Goal: Task Accomplishment & Management: Manage account settings

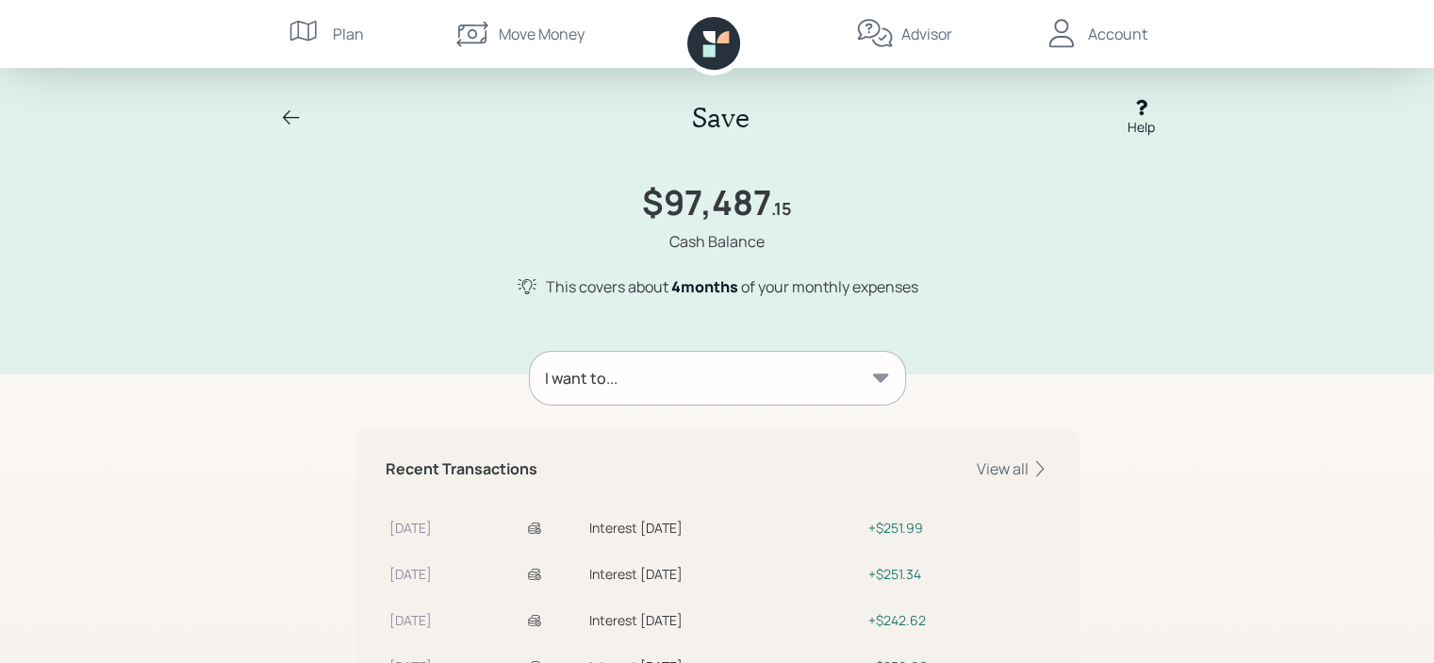
click at [285, 115] on icon at bounding box center [291, 117] width 17 height 14
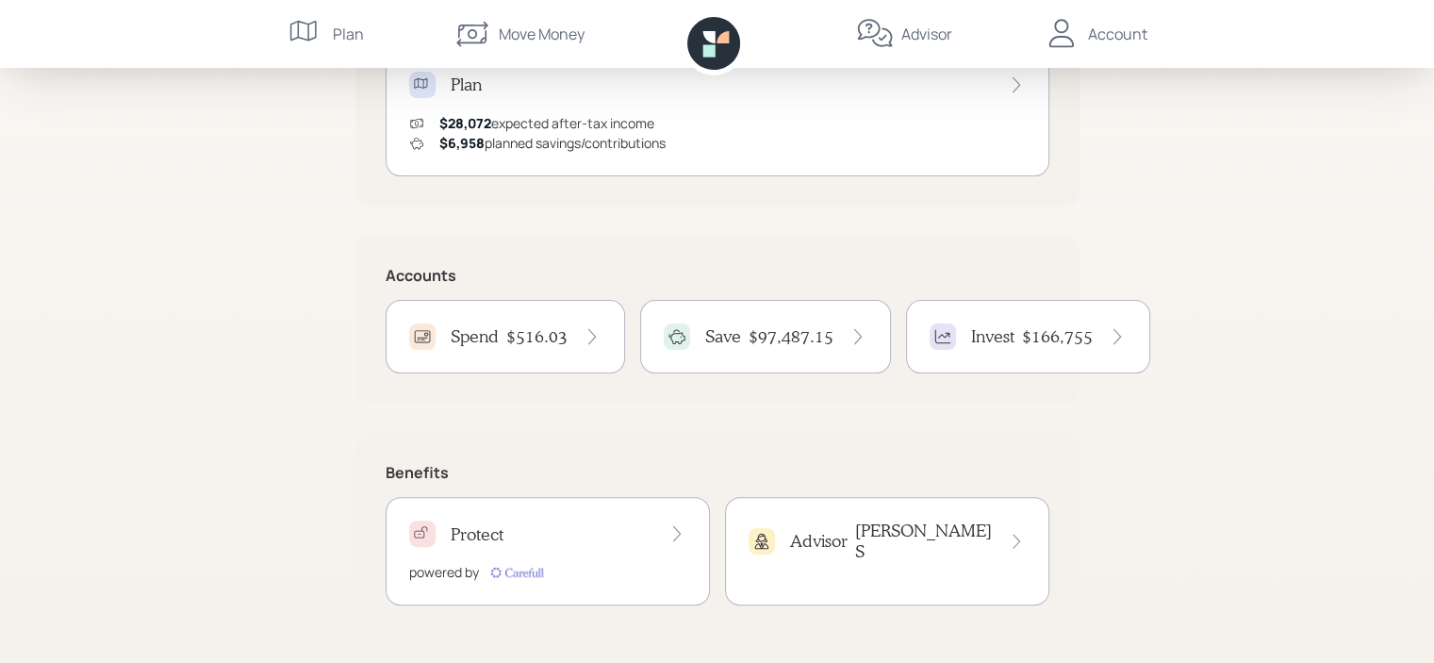
scroll to position [434, 0]
click at [1050, 332] on h4 "$166,755" at bounding box center [1057, 334] width 71 height 21
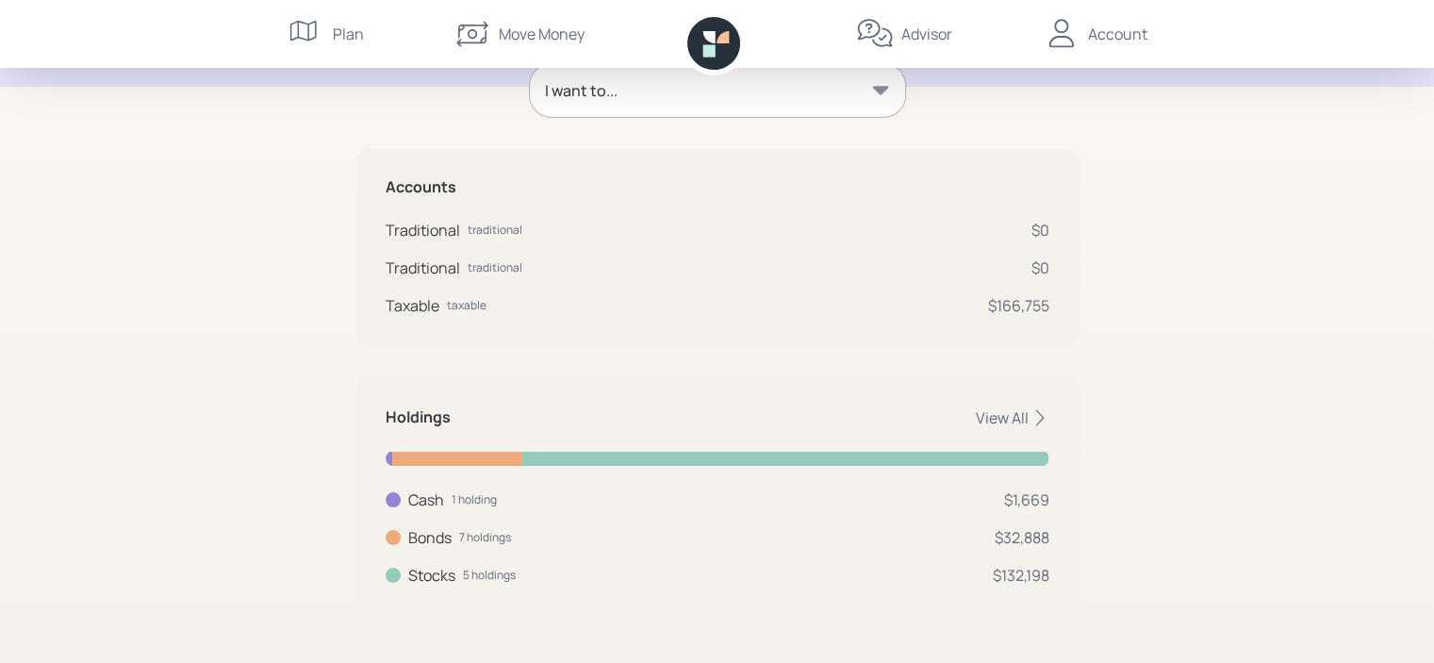
scroll to position [283, 0]
click at [882, 89] on icon at bounding box center [880, 88] width 16 height 8
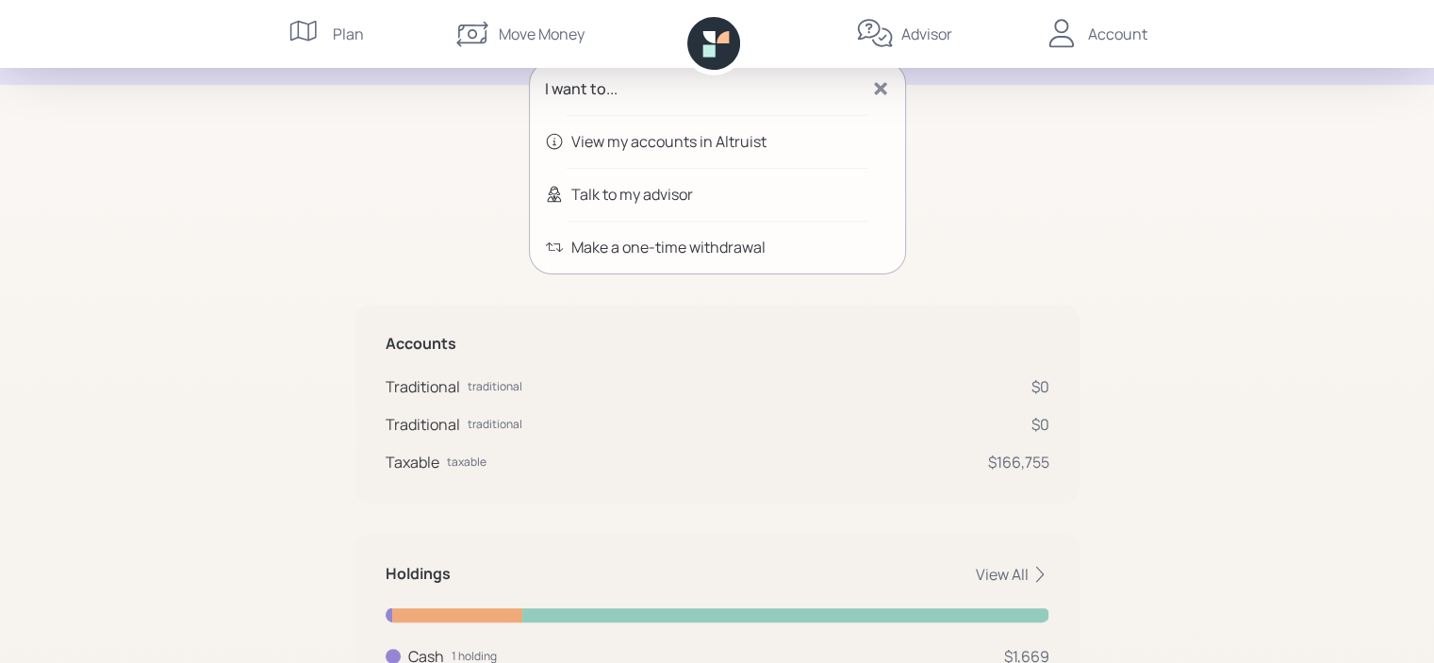
click at [1267, 259] on div "Invest $166,755 .22 Invested Provides retirement income according to your plan …" at bounding box center [717, 271] width 1434 height 1108
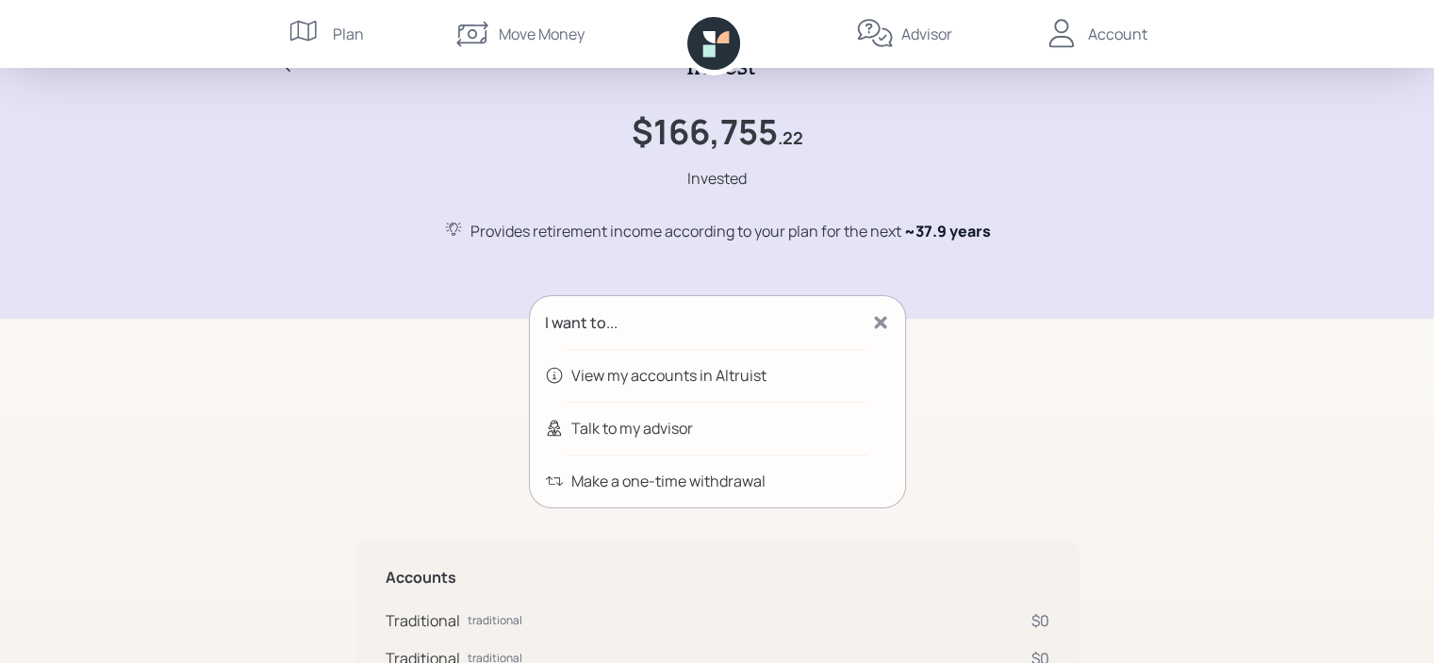
scroll to position [0, 0]
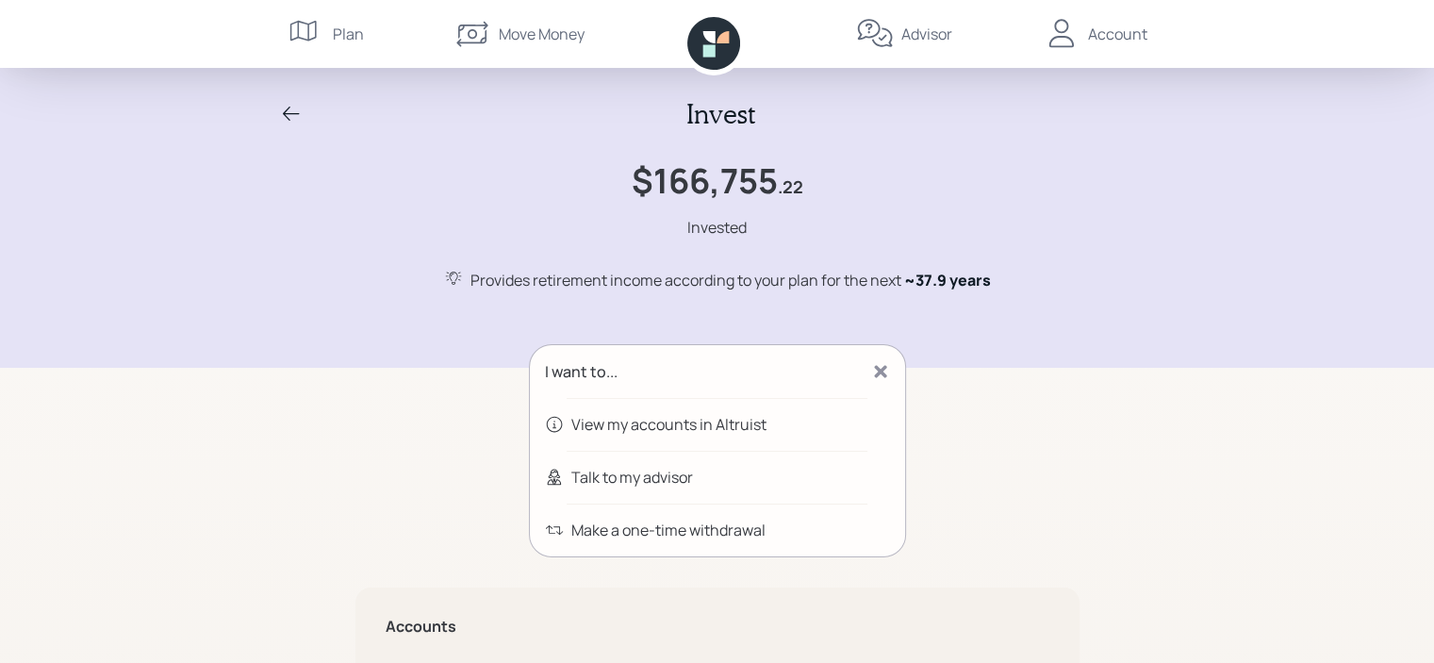
click at [288, 113] on icon at bounding box center [291, 114] width 17 height 14
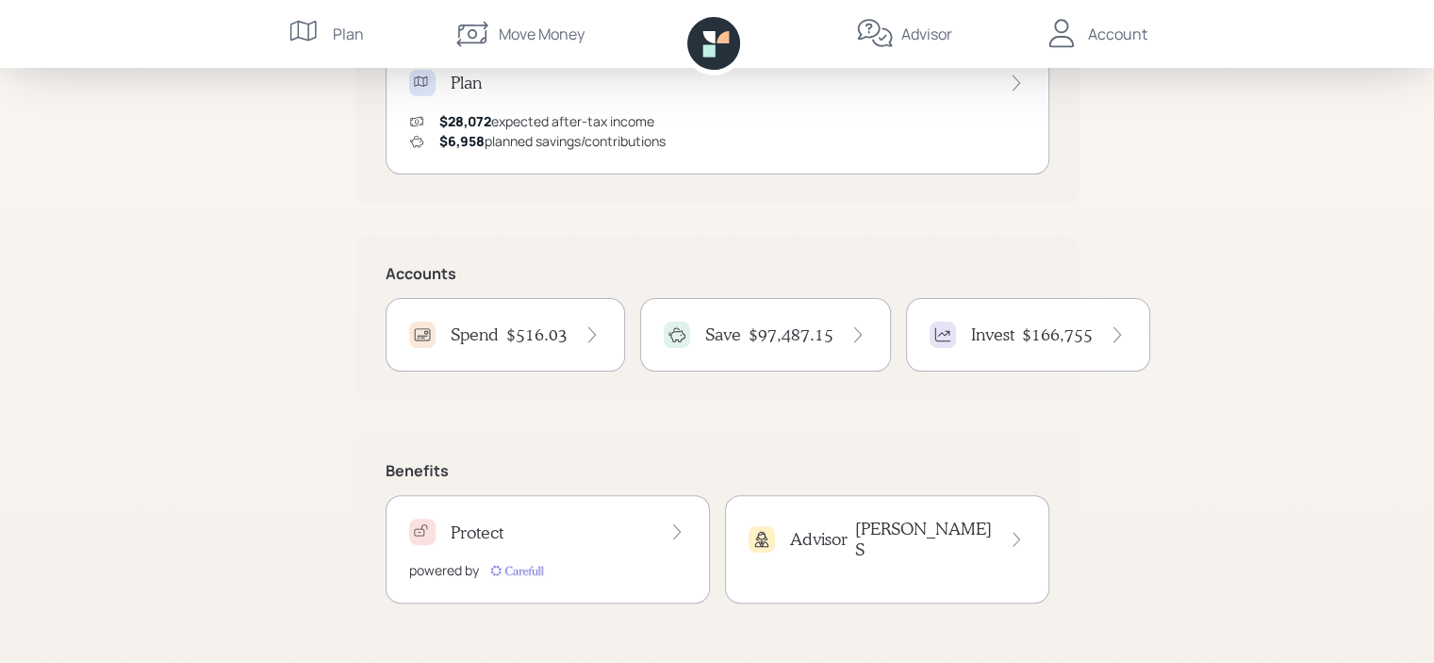
click at [748, 338] on h4 "$97,487.15" at bounding box center [790, 334] width 85 height 21
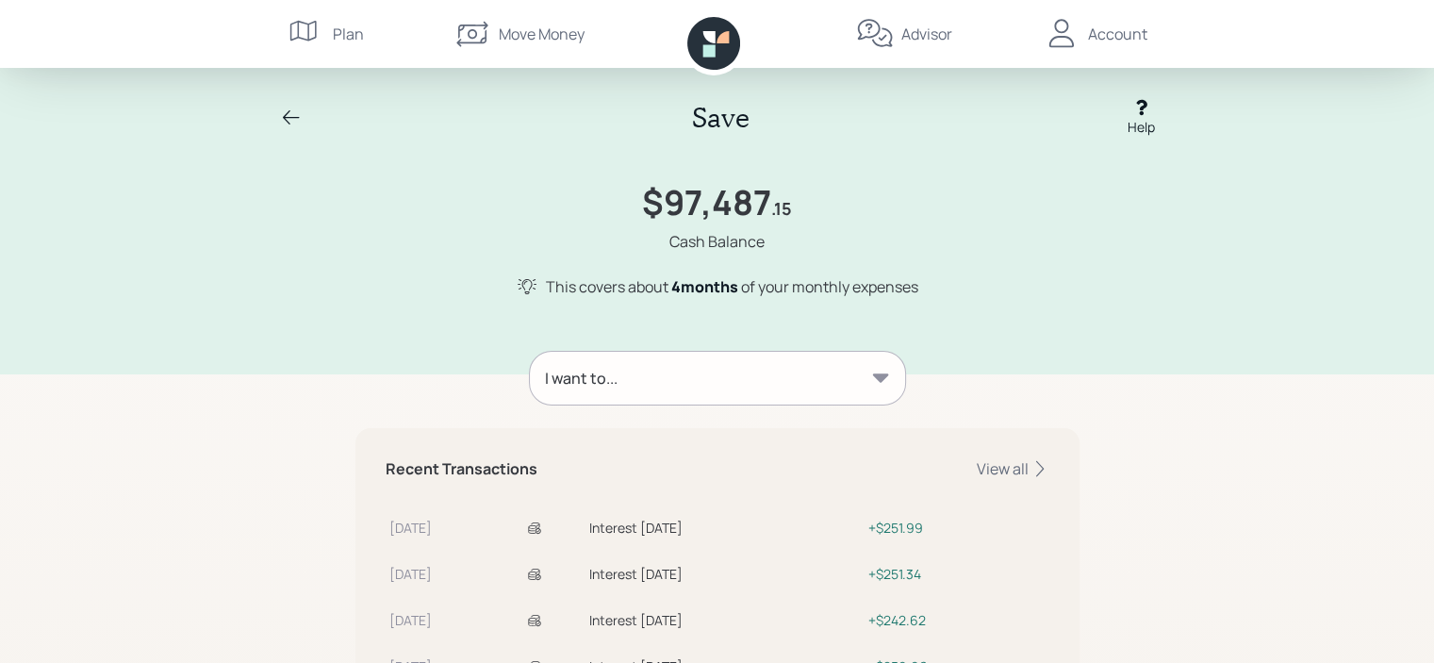
click at [878, 380] on icon at bounding box center [880, 378] width 19 height 19
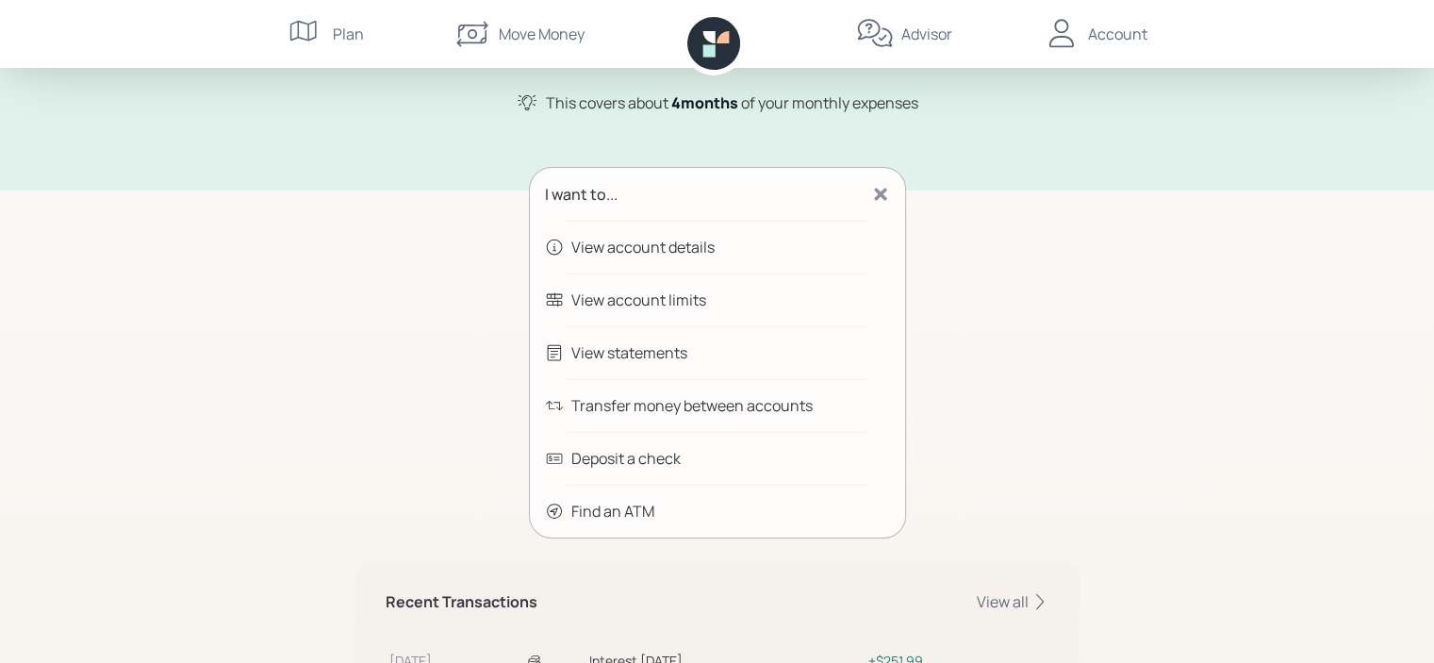
scroll to position [189, 0]
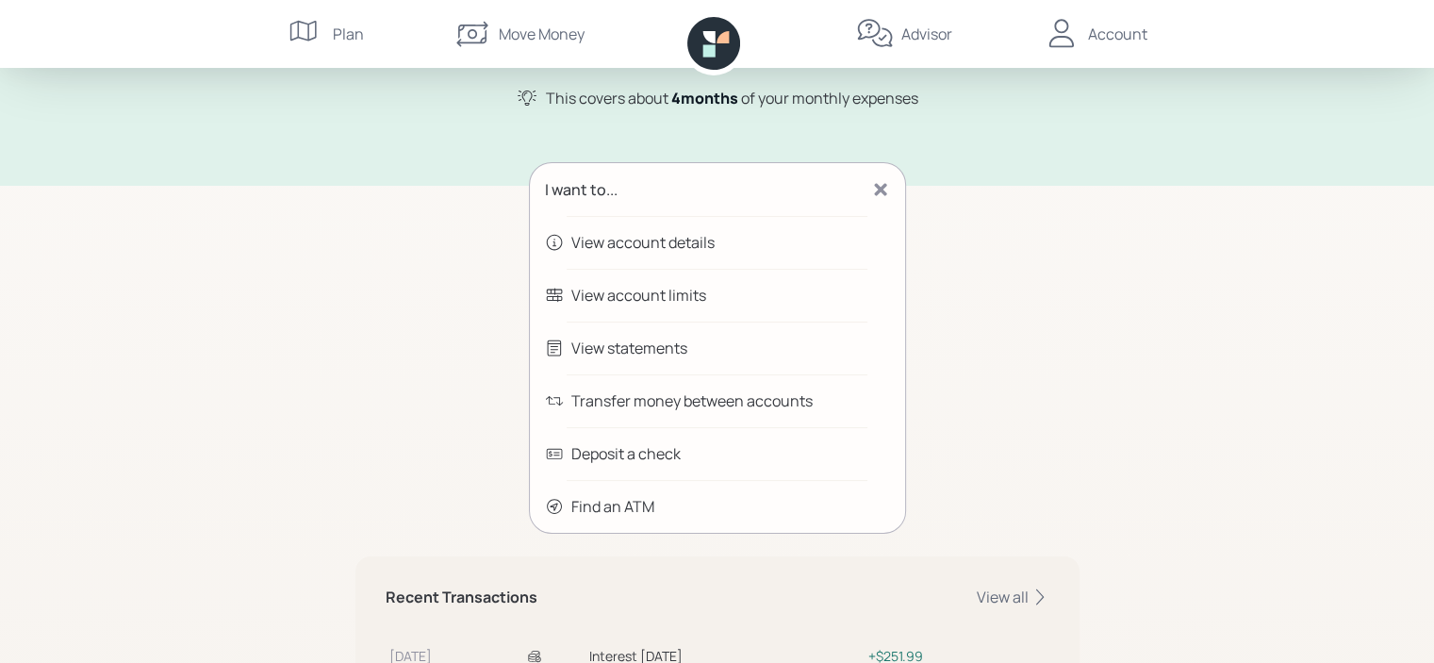
click at [673, 395] on div "Transfer money between accounts" at bounding box center [691, 400] width 241 height 23
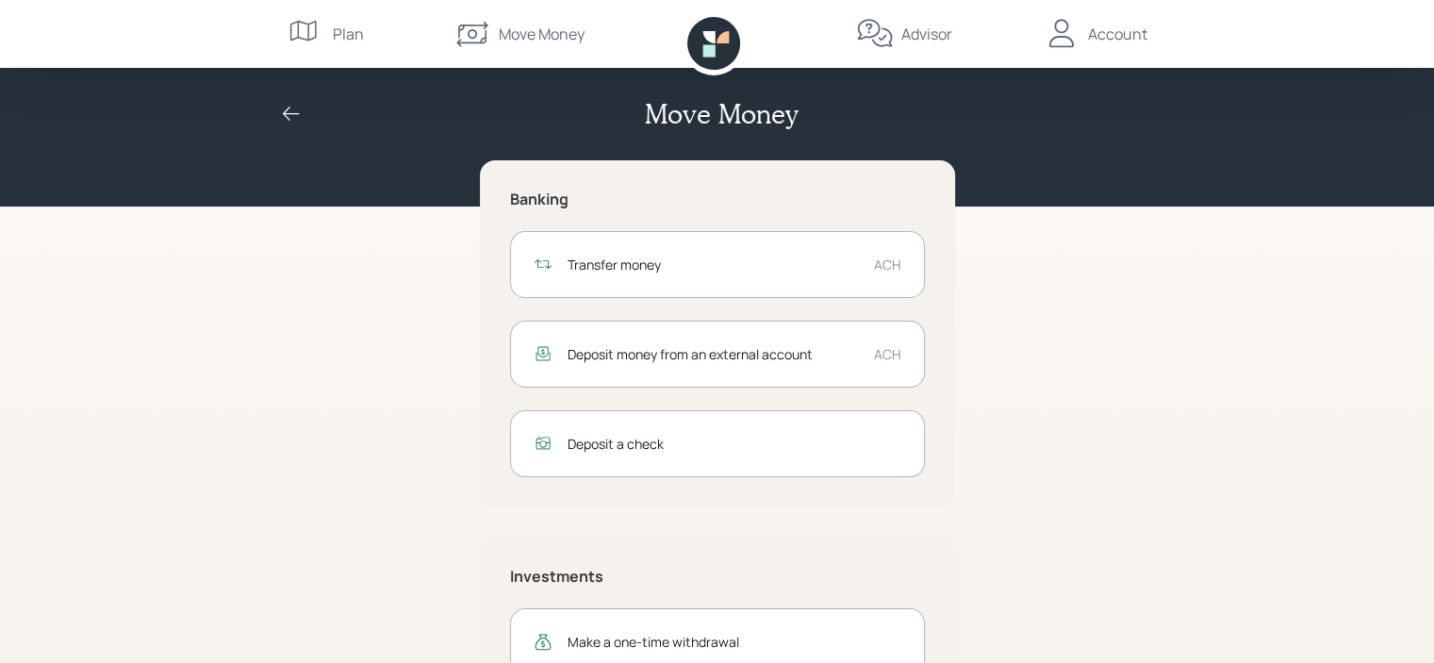
click at [611, 263] on div "Transfer money" at bounding box center [712, 264] width 291 height 20
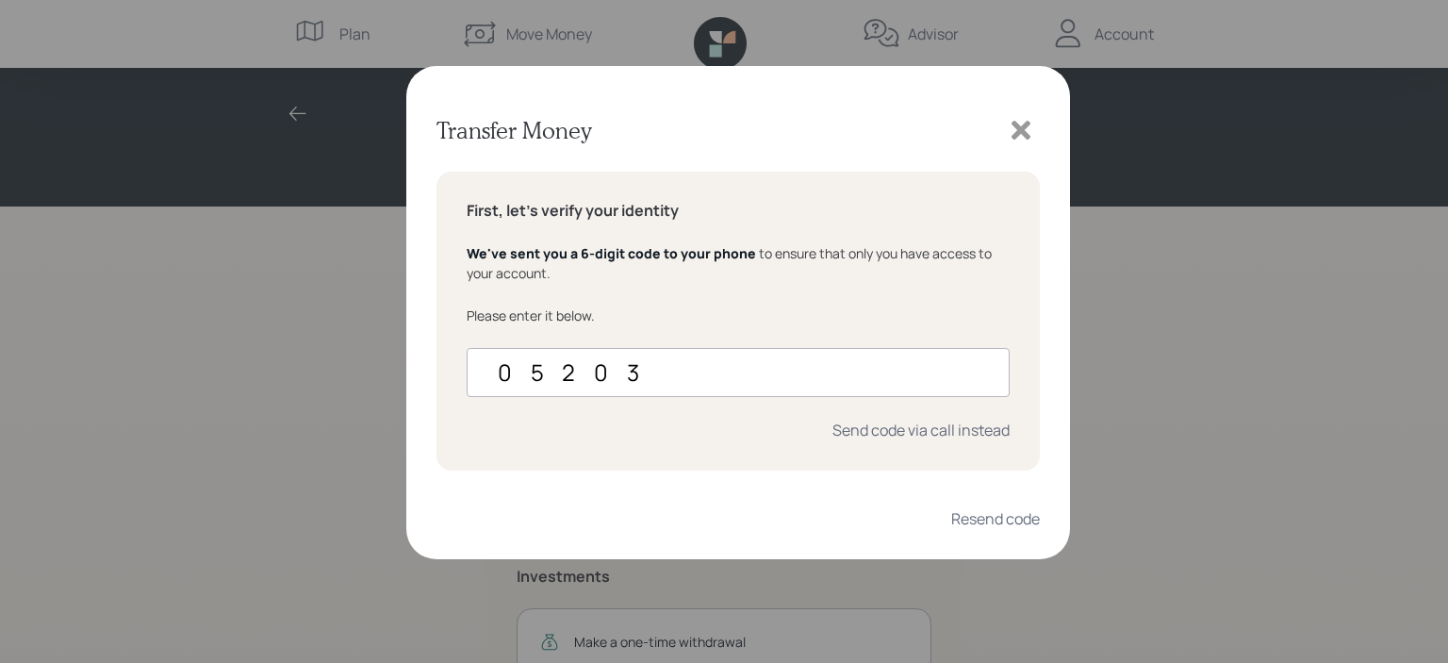
type input "052033"
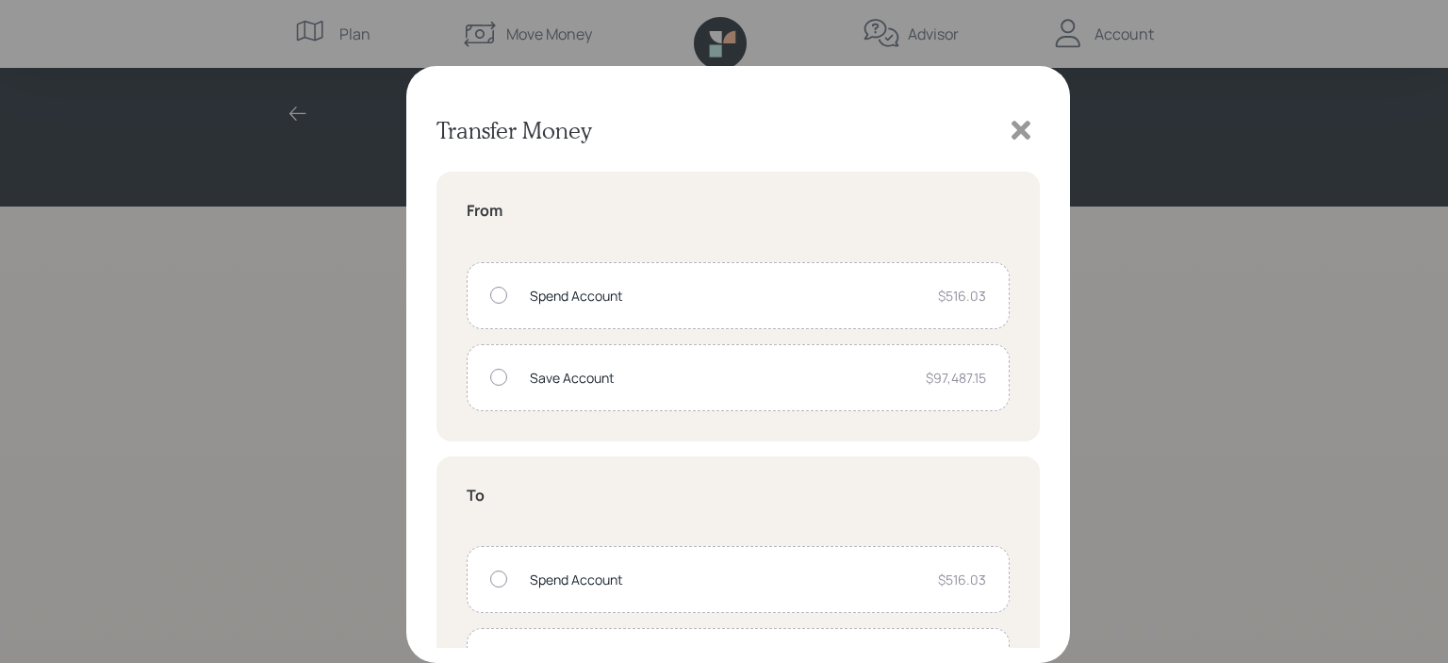
click at [496, 377] on div at bounding box center [498, 377] width 17 height 17
radio input "true"
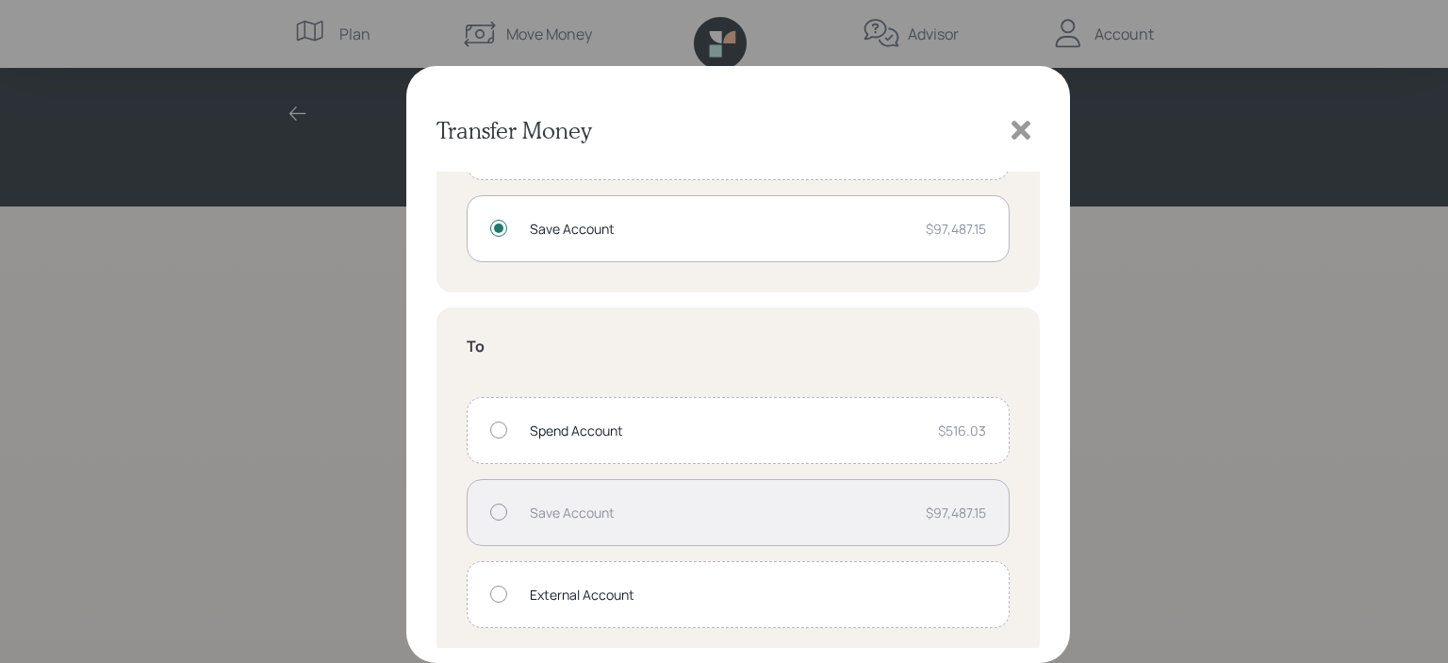
scroll to position [156, 0]
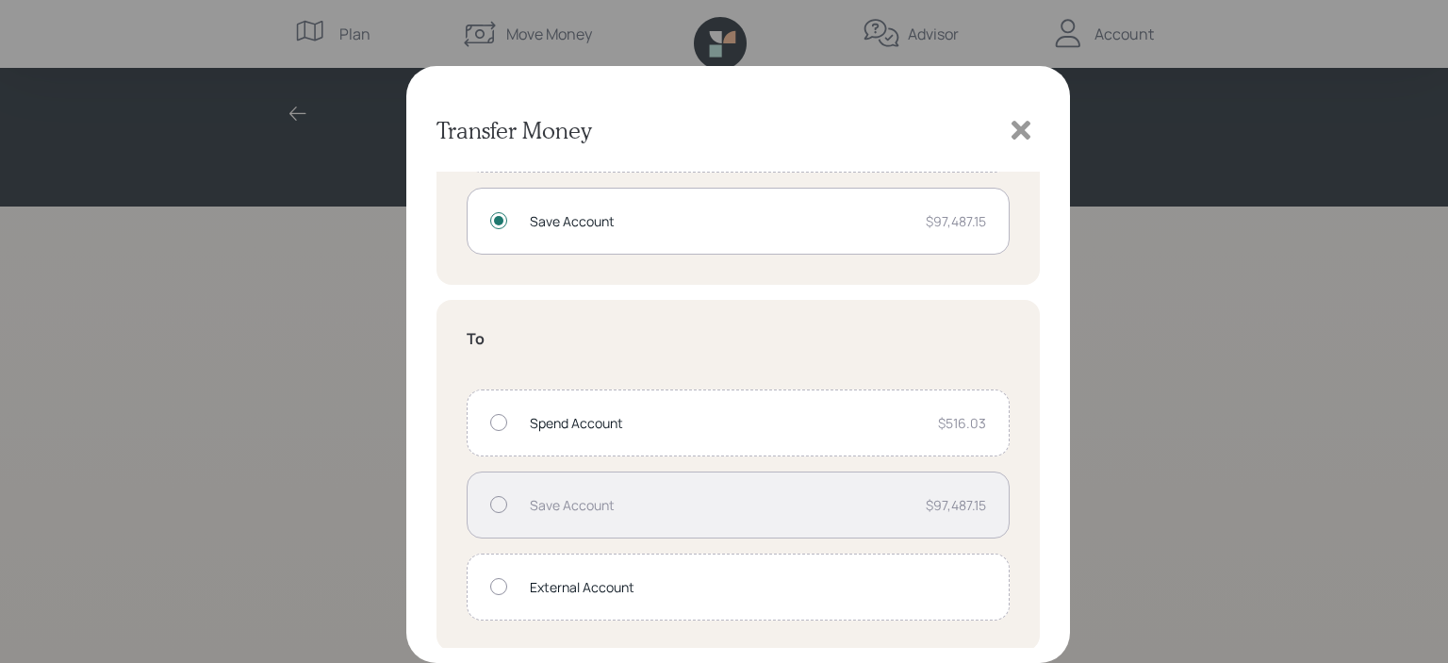
click at [499, 583] on div at bounding box center [498, 586] width 17 height 17
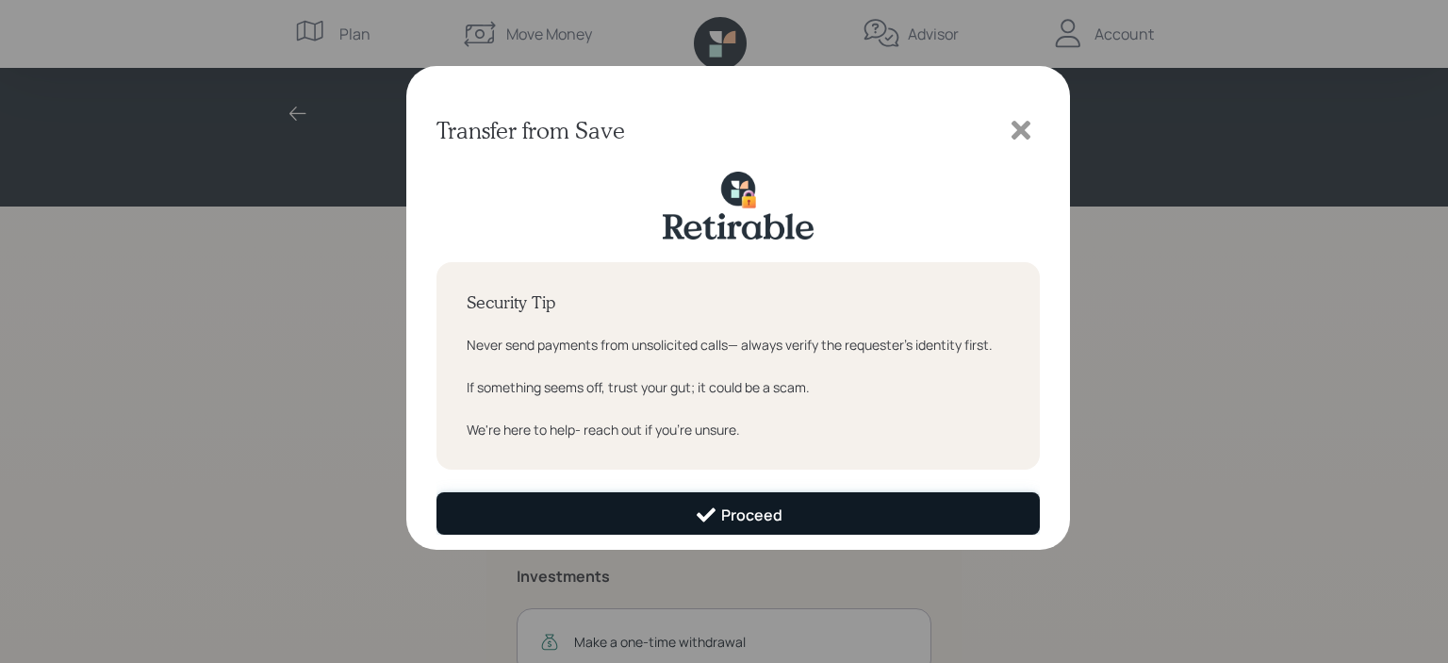
click at [744, 516] on div "Proceed" at bounding box center [739, 514] width 88 height 23
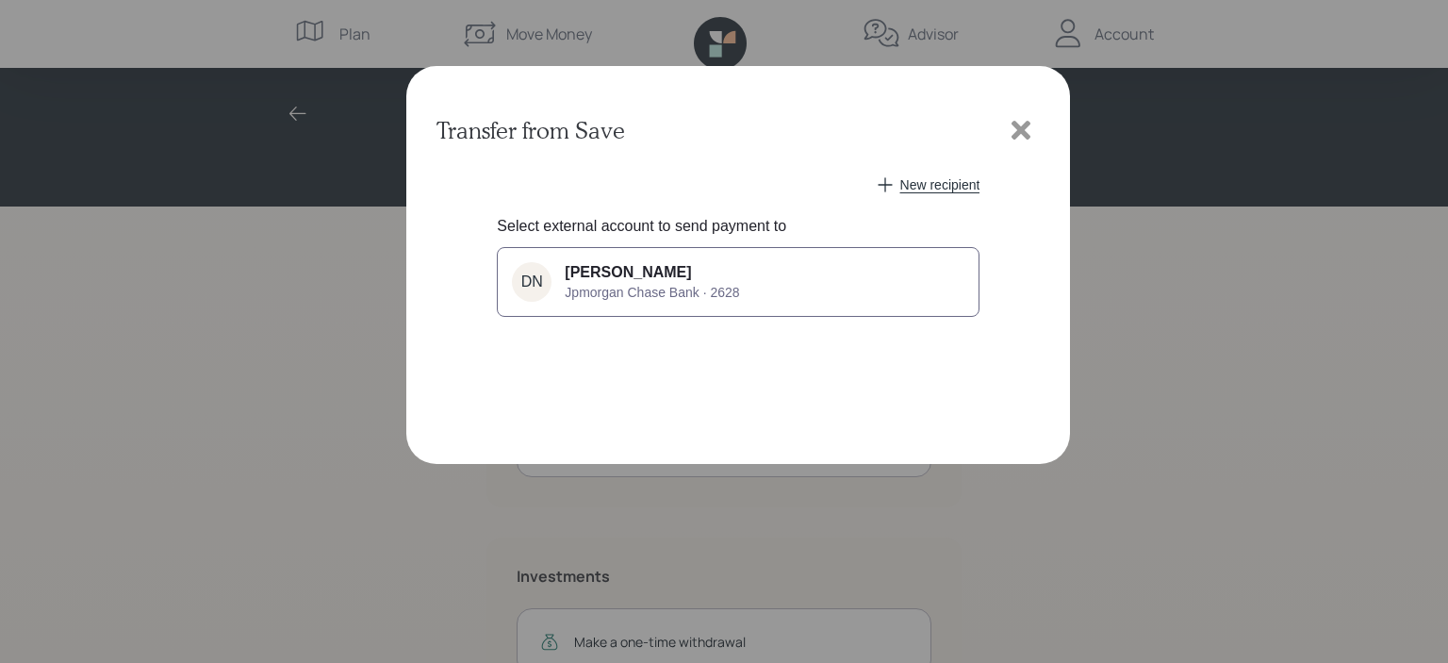
click at [657, 288] on span "Jpmorgan Chase Bank · 2628" at bounding box center [652, 292] width 174 height 15
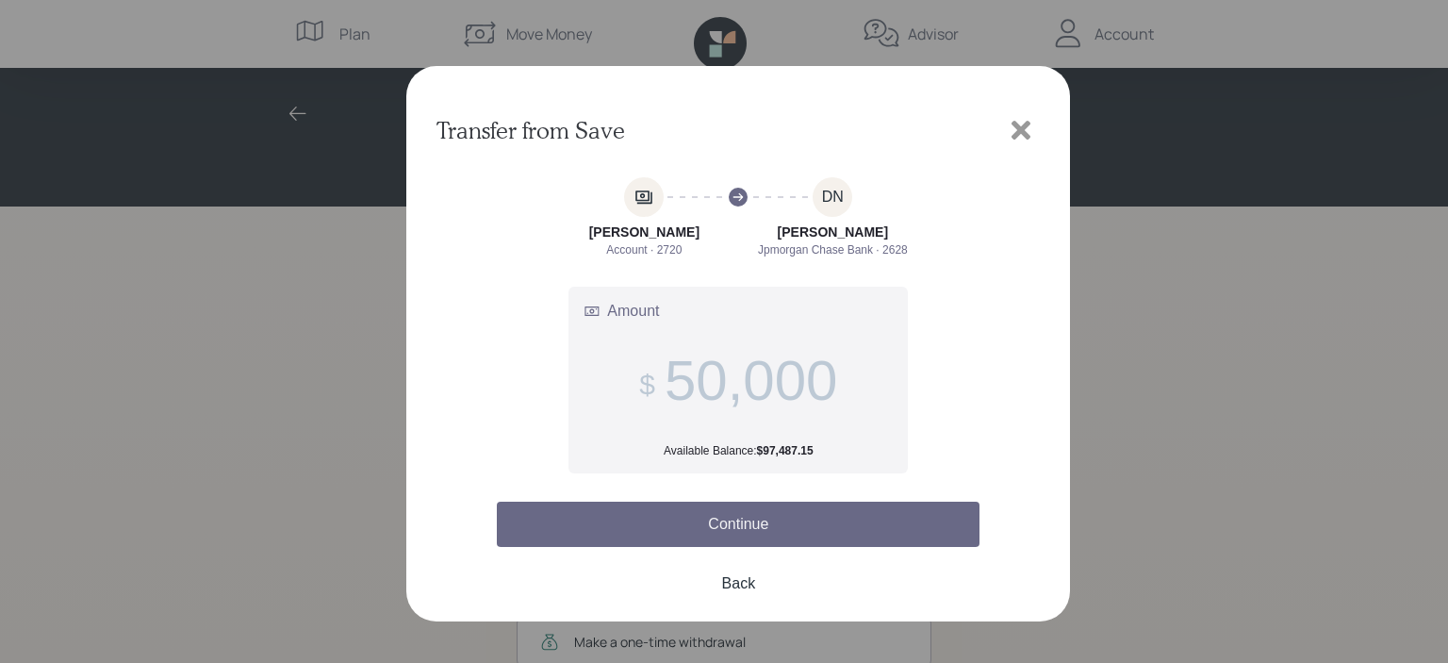
type input "50,000"
click at [730, 520] on button "Continue" at bounding box center [738, 523] width 483 height 45
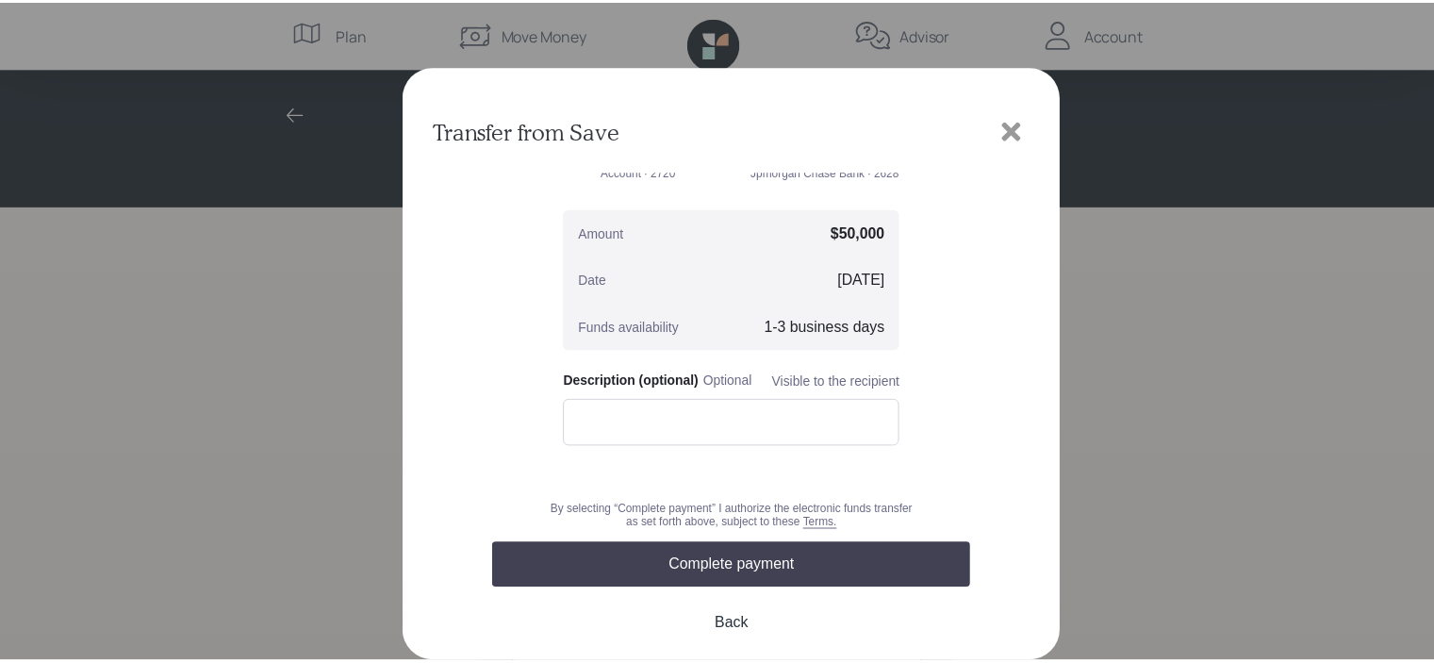
scroll to position [79, 0]
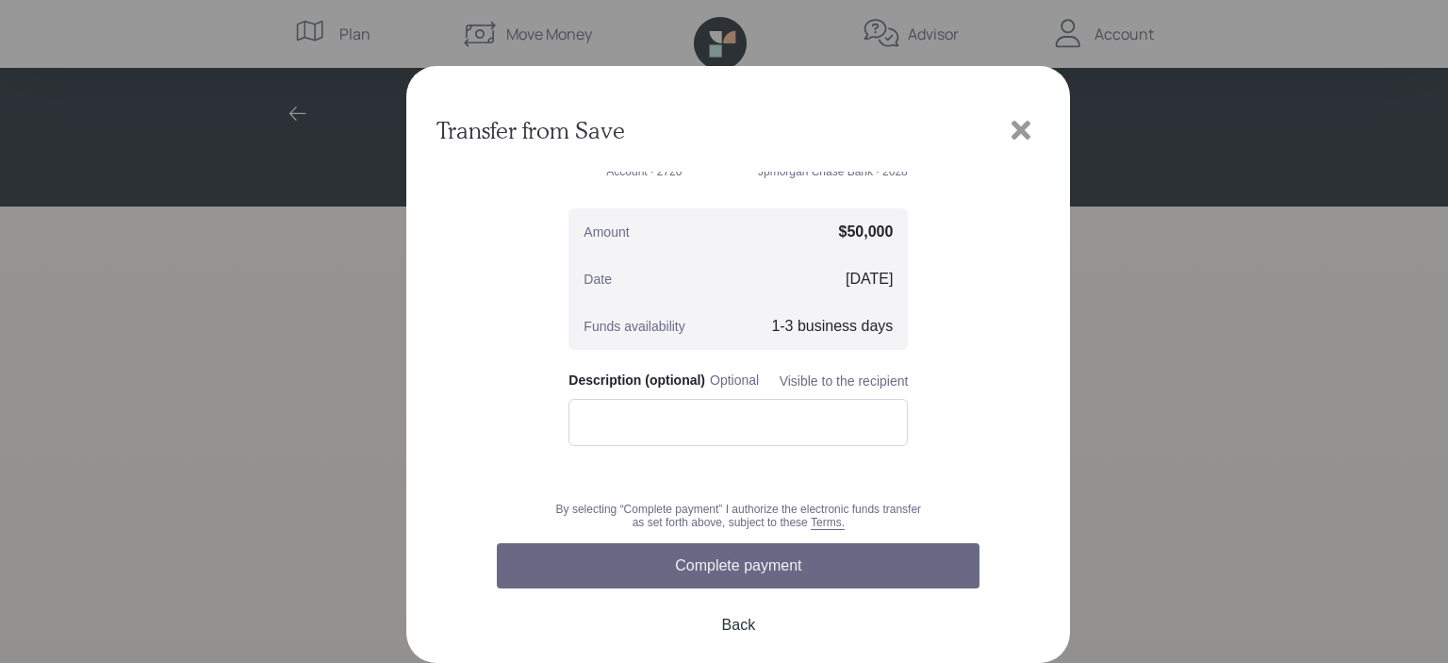
click at [725, 567] on button "Complete payment" at bounding box center [738, 565] width 483 height 45
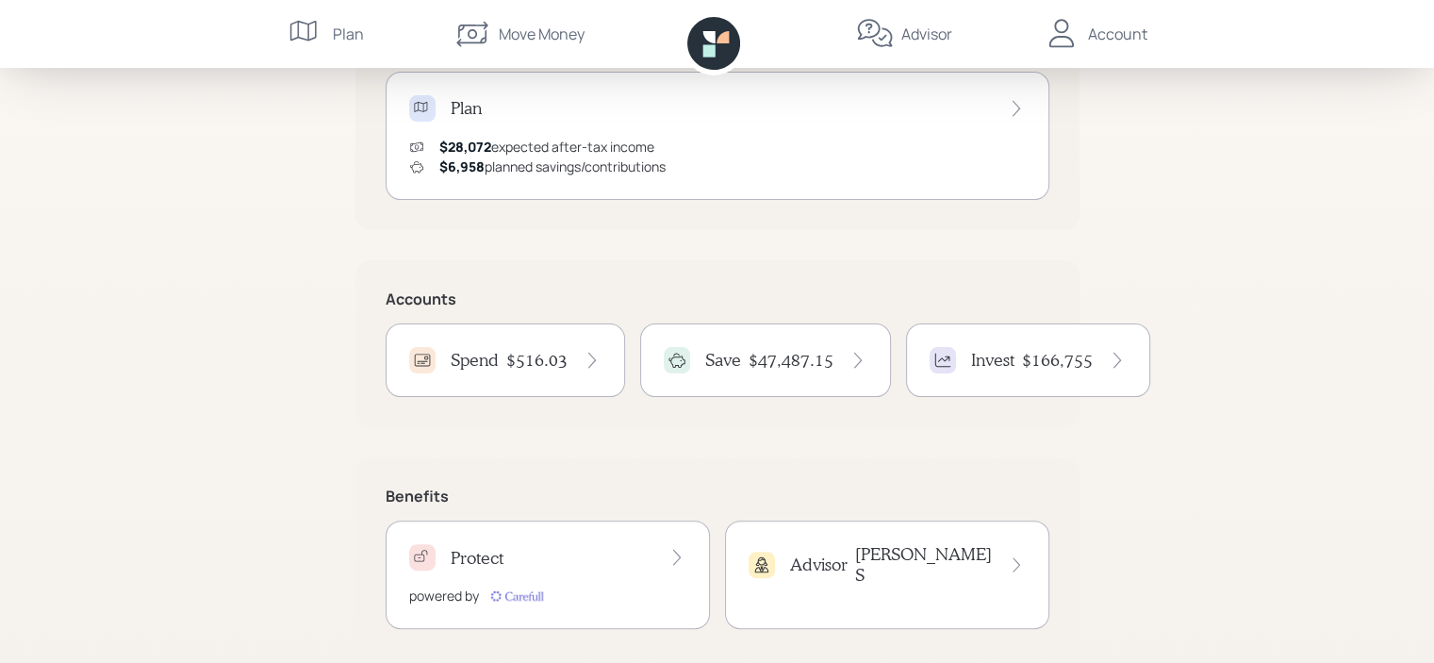
scroll to position [434, 0]
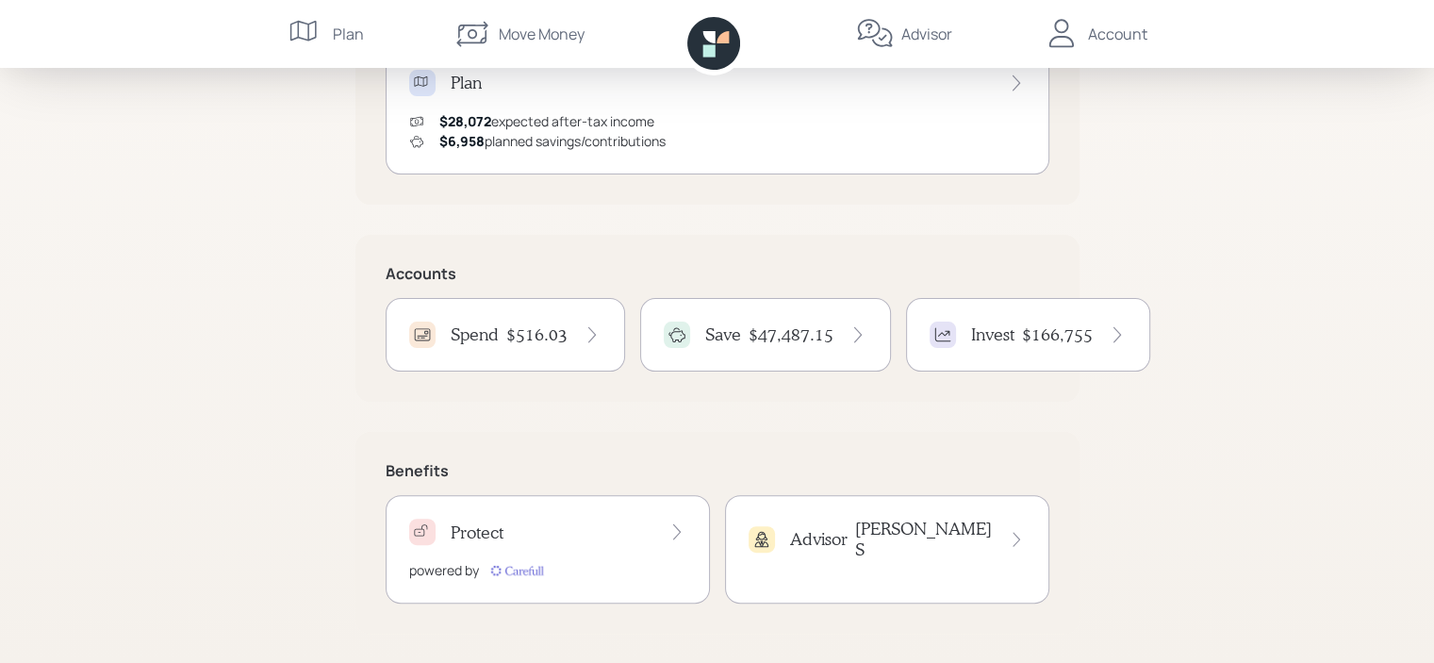
click at [744, 336] on div "Save $47,487.15" at bounding box center [766, 334] width 204 height 26
